Goal: Information Seeking & Learning: Learn about a topic

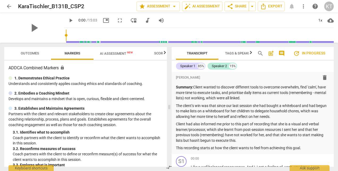
click at [7, 5] on span "arrow_back" at bounding box center [9, 6] width 6 height 6
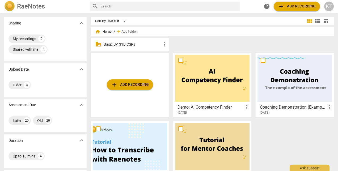
click at [127, 45] on p "Basic B-131B CSPs" at bounding box center [133, 45] width 58 height 6
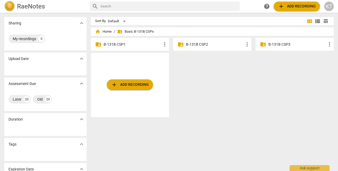
click at [201, 43] on p "B-131B CSP2" at bounding box center [215, 45] width 58 height 6
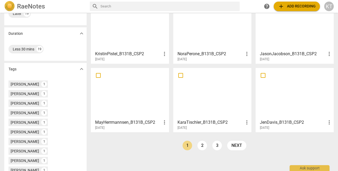
scroll to position [107, 0]
click at [215, 146] on link "3" at bounding box center [217, 145] width 10 height 10
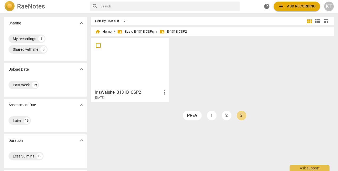
click at [225, 115] on link "2" at bounding box center [227, 116] width 10 height 10
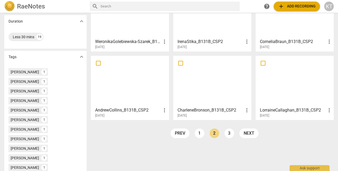
scroll to position [120, 0]
click at [197, 131] on link "1" at bounding box center [200, 133] width 10 height 10
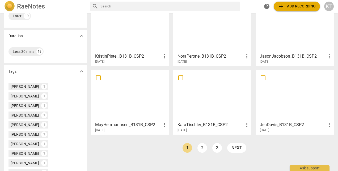
scroll to position [105, 0]
